Goal: Navigation & Orientation: Find specific page/section

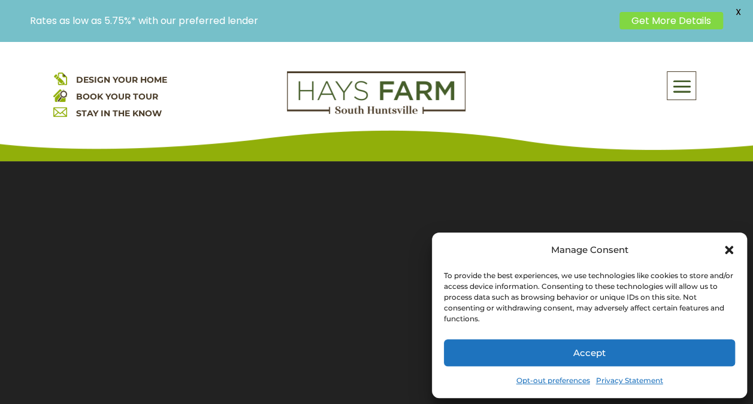
click at [687, 361] on button "Accept" at bounding box center [589, 352] width 291 height 27
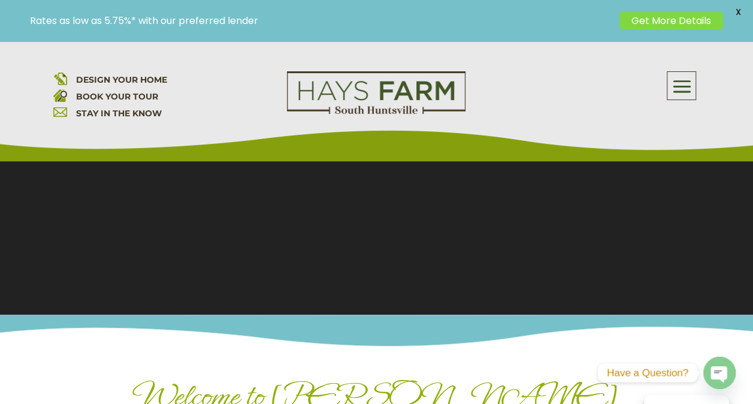
scroll to position [239, 0]
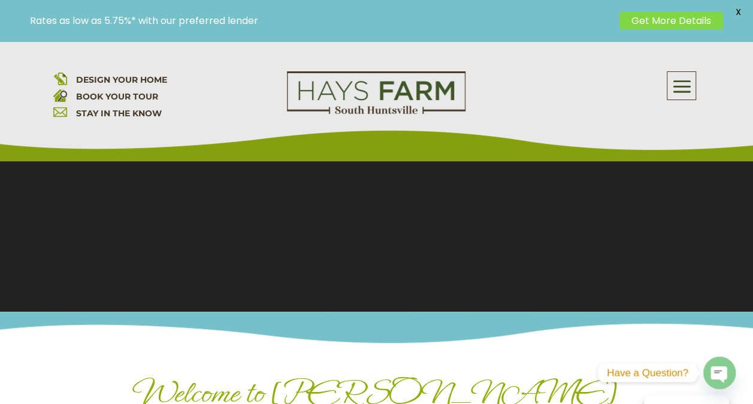
click at [679, 78] on span at bounding box center [681, 87] width 28 height 28
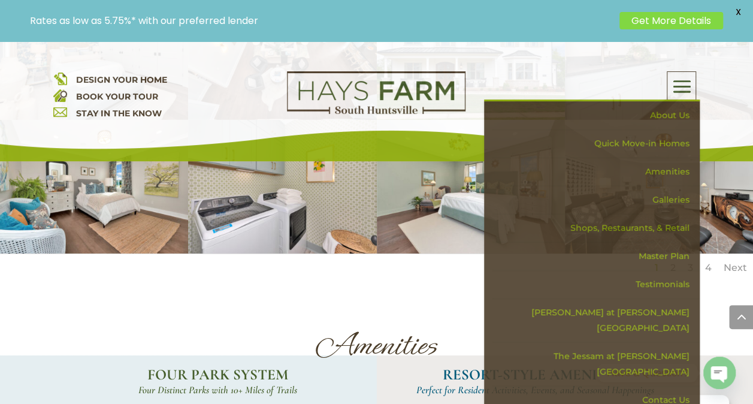
scroll to position [1986, 0]
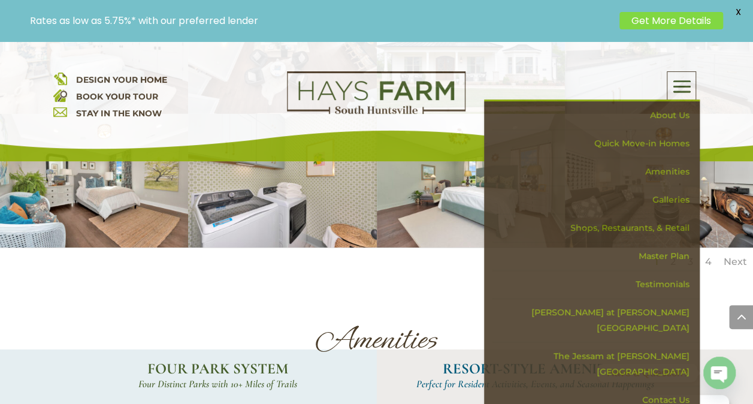
click at [680, 91] on span at bounding box center [681, 87] width 28 height 28
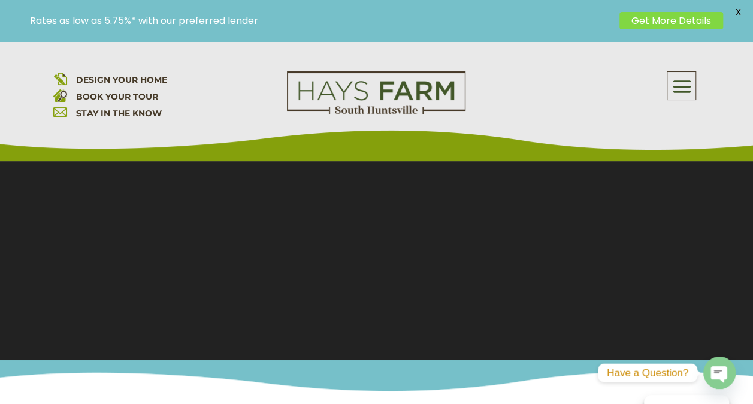
scroll to position [192, 0]
click at [580, 273] on section "Video Player 00:08 00:00 00:32 Use Up/Down Arrow keys to increase or decrease v…" at bounding box center [376, 163] width 753 height 389
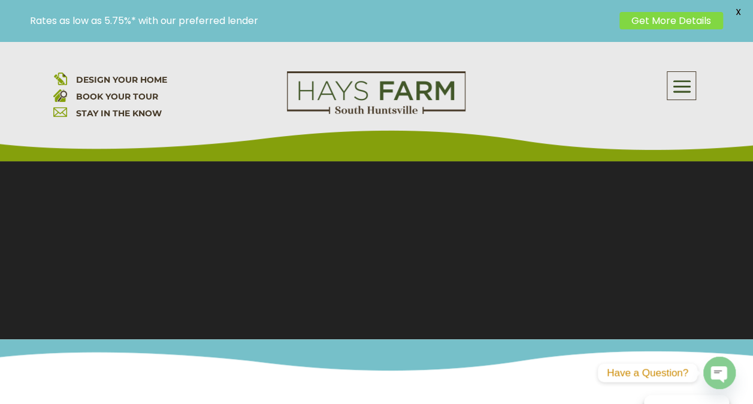
scroll to position [213, 0]
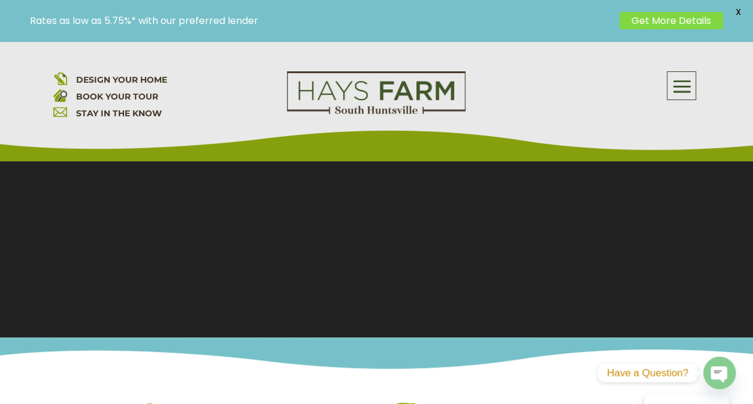
click at [605, 255] on section "Video Player 00:25 00:00 00:32 Use Up/Down Arrow keys to increase or decrease v…" at bounding box center [376, 142] width 753 height 389
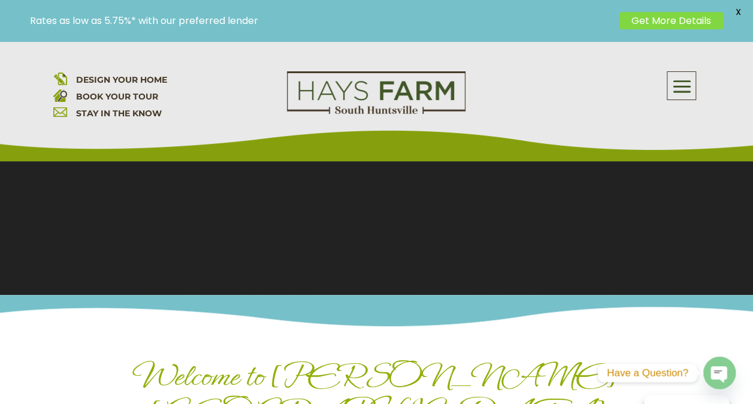
scroll to position [255, 0]
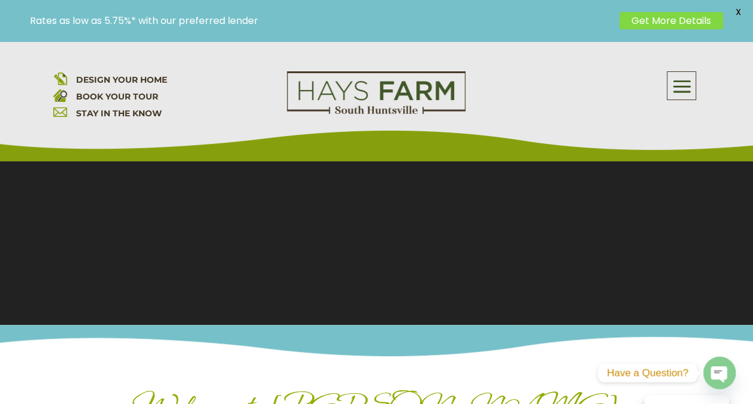
scroll to position [228, 0]
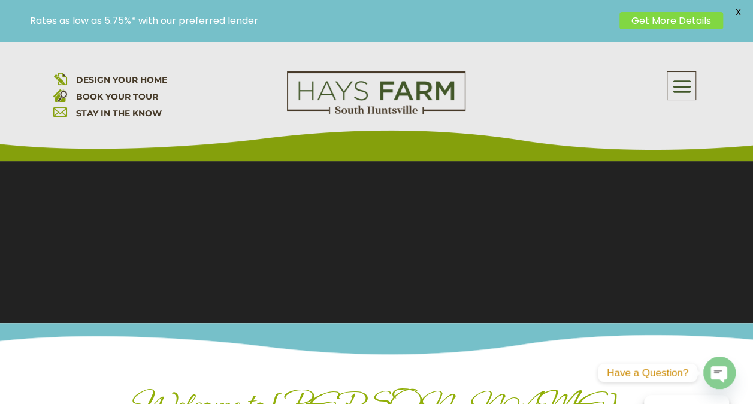
click at [225, 268] on section "Video Player 00:04 00:00 00:32 Use Up/Down Arrow keys to increase or decrease v…" at bounding box center [376, 128] width 753 height 389
click at [211, 271] on section "Video Player 00:05 00:00 00:32 Use Up/Down Arrow keys to increase or decrease v…" at bounding box center [376, 128] width 753 height 389
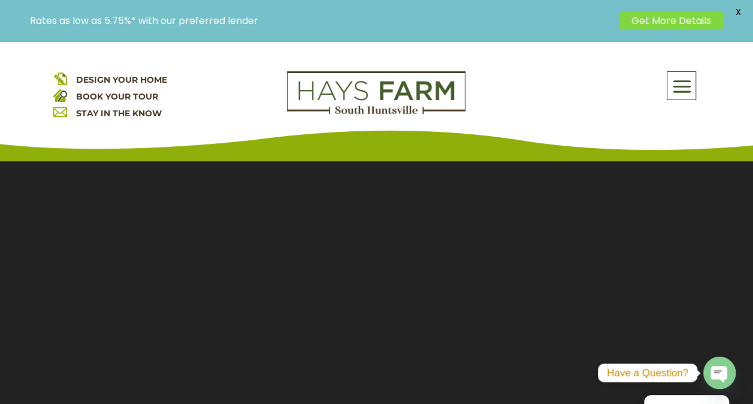
click at [165, 74] on span "DESIGN YOUR HOME" at bounding box center [121, 79] width 91 height 11
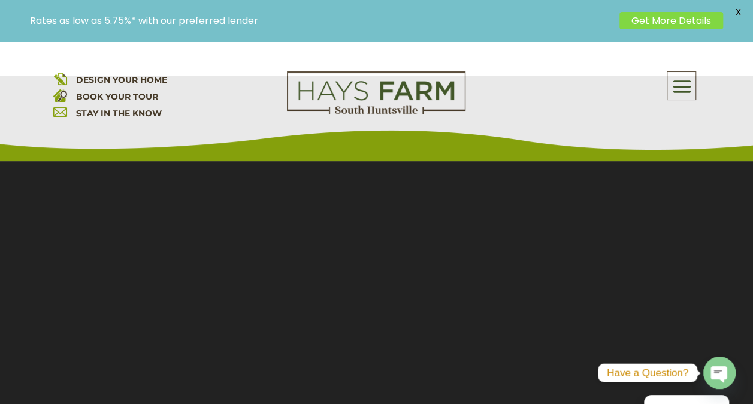
scroll to position [85, 0]
